Goal: Download file/media

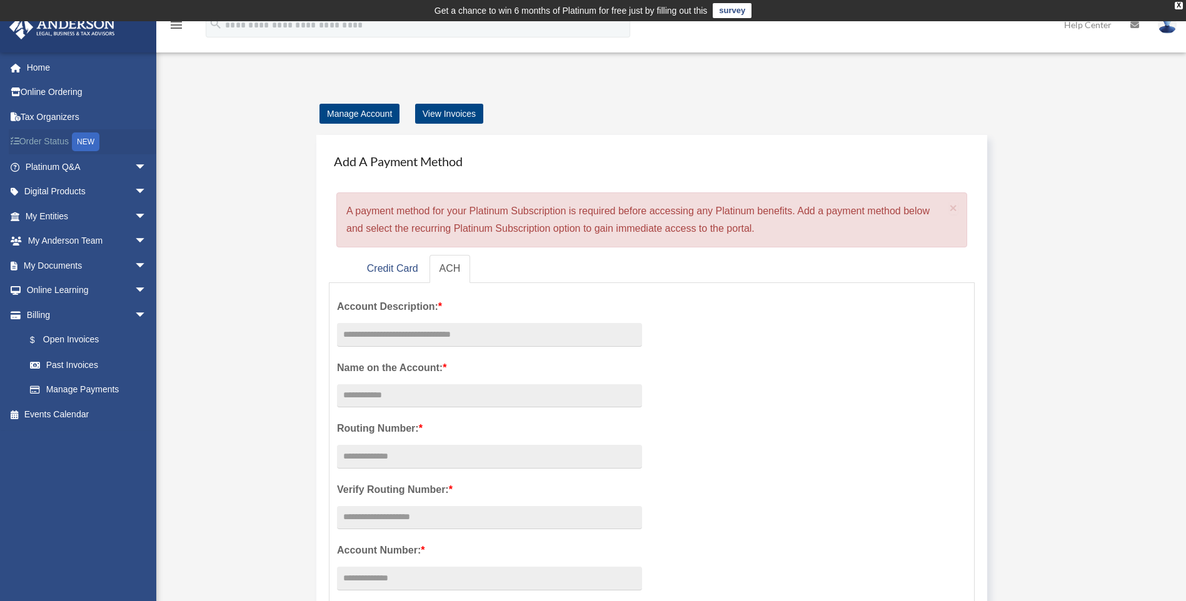
click at [41, 138] on link "Order Status NEW" at bounding box center [87, 142] width 157 height 26
click at [76, 268] on link "My Documents arrow_drop_down" at bounding box center [87, 265] width 157 height 25
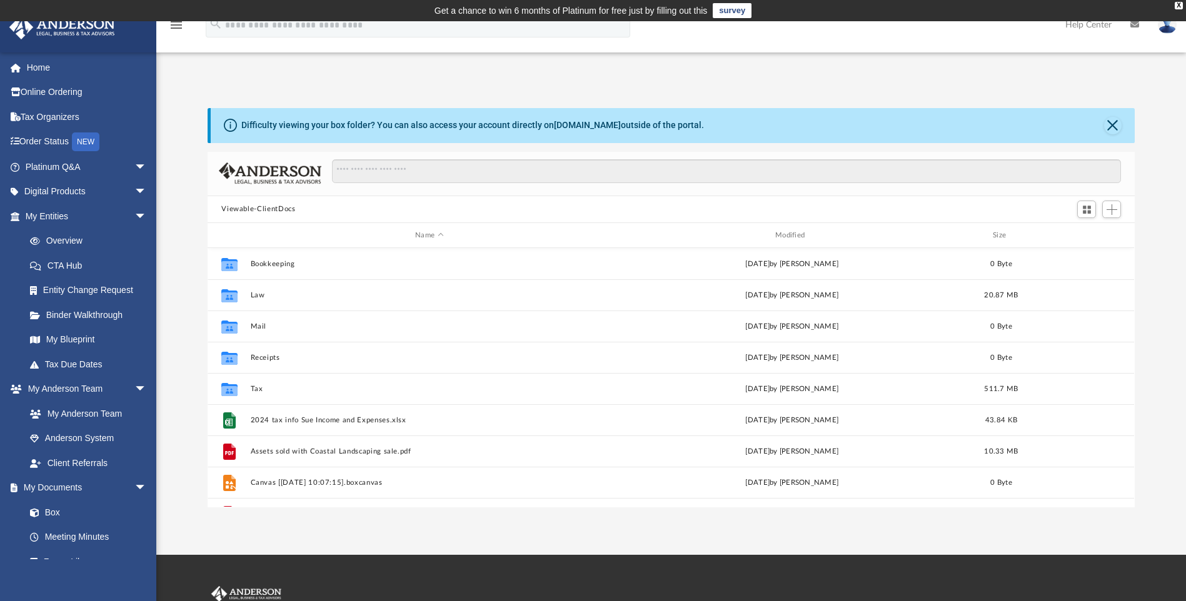
scroll to position [275, 918]
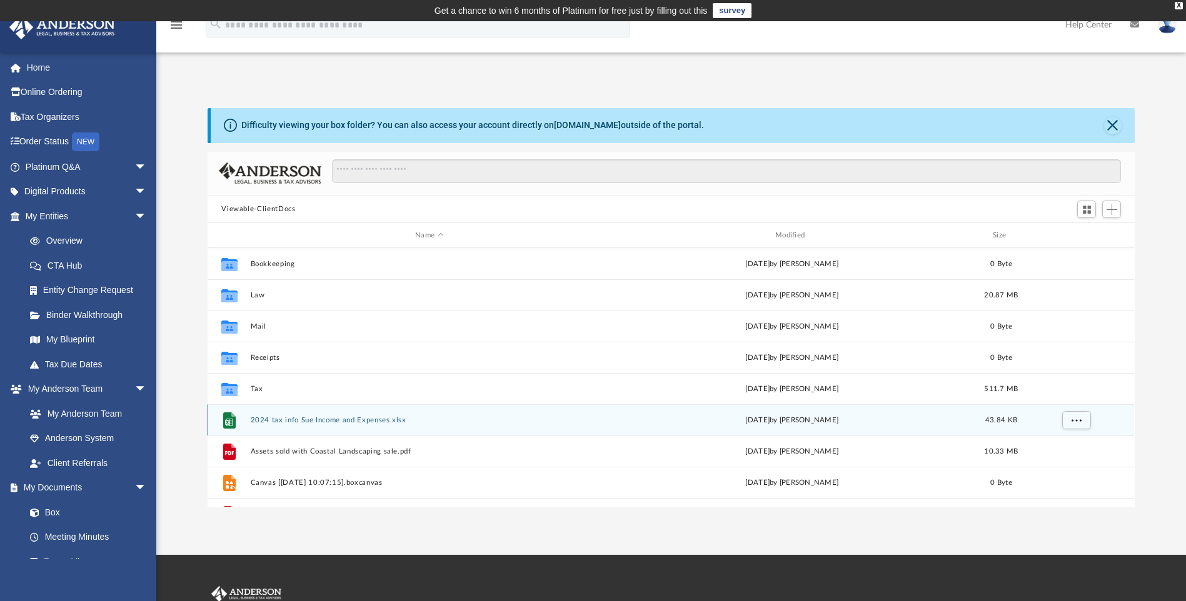
click at [336, 420] on button "2024 tax info Sue Income and Expenses.xlsx" at bounding box center [430, 420] width 358 height 8
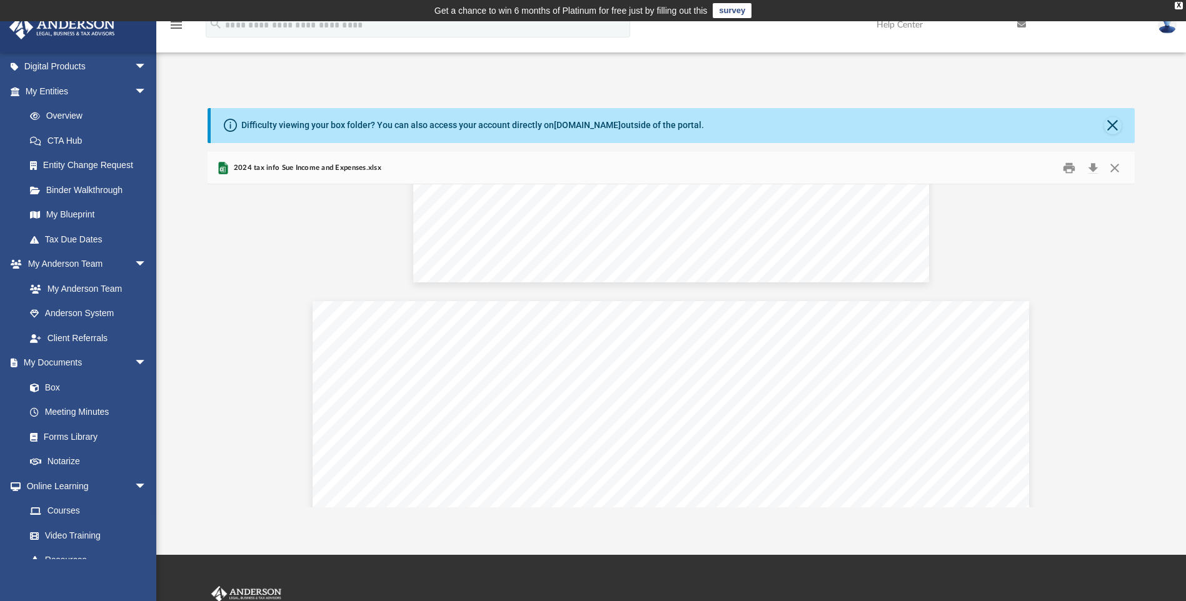
scroll to position [625, 0]
click at [1163, 26] on img at bounding box center [1167, 25] width 19 height 18
click at [944, 111] on link "Logout" at bounding box center [979, 109] width 125 height 26
